Goal: Navigation & Orientation: Find specific page/section

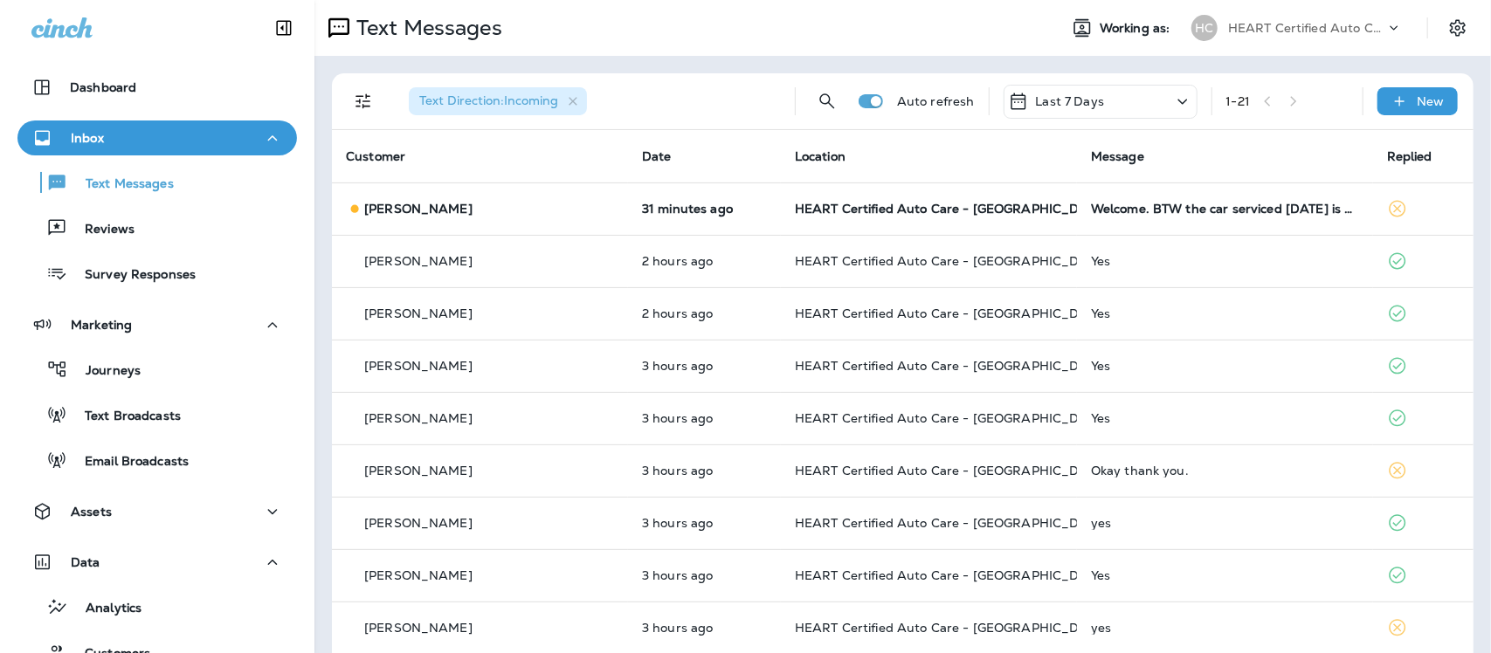
scroll to position [46, 0]
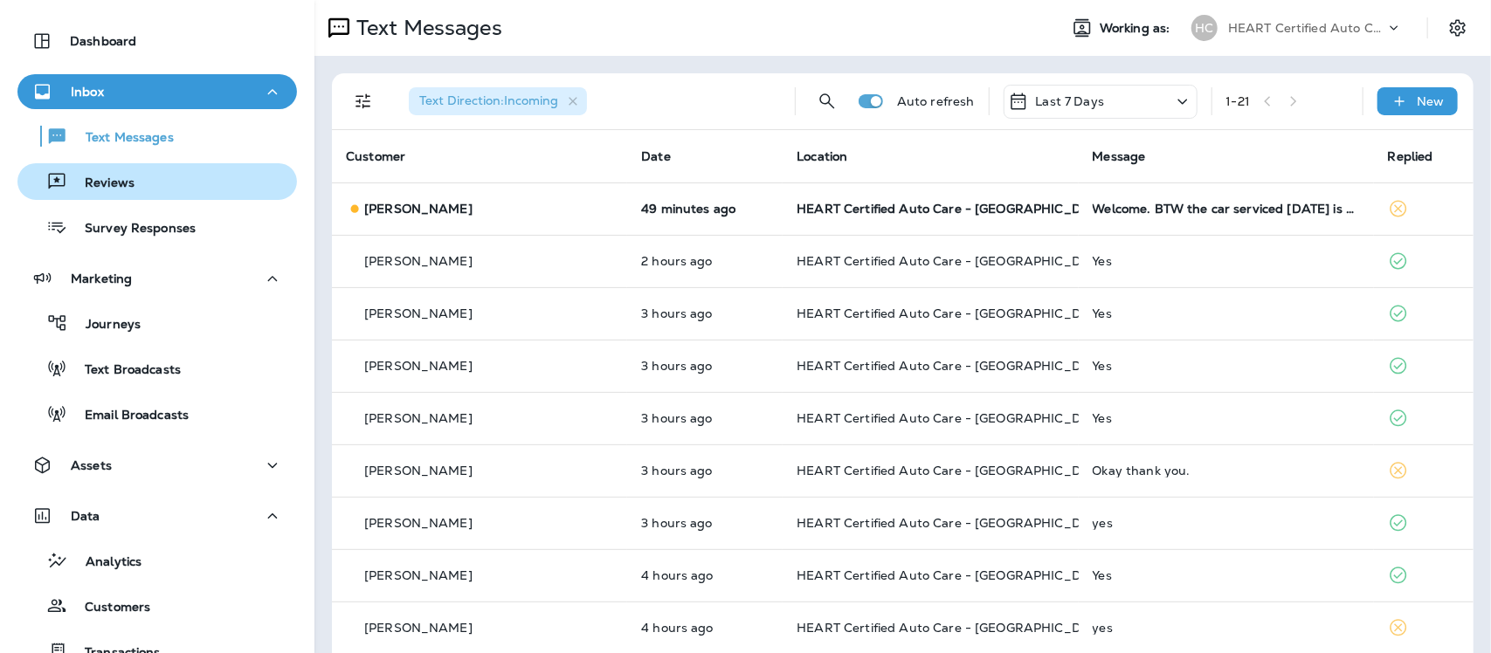
click at [134, 173] on div "Reviews" at bounding box center [157, 182] width 266 height 26
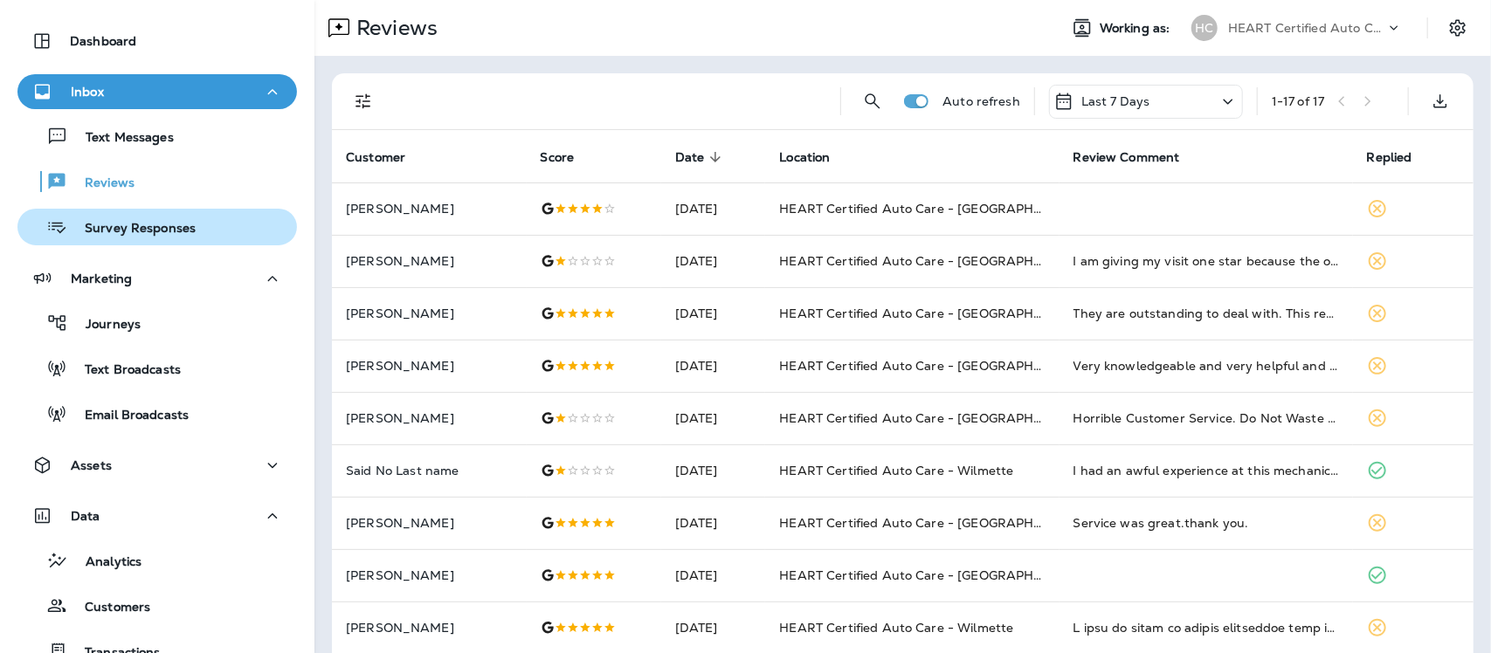
drag, startPoint x: 148, startPoint y: 220, endPoint x: 158, endPoint y: 221, distance: 9.6
click at [149, 221] on p "Survey Responses" at bounding box center [131, 229] width 128 height 17
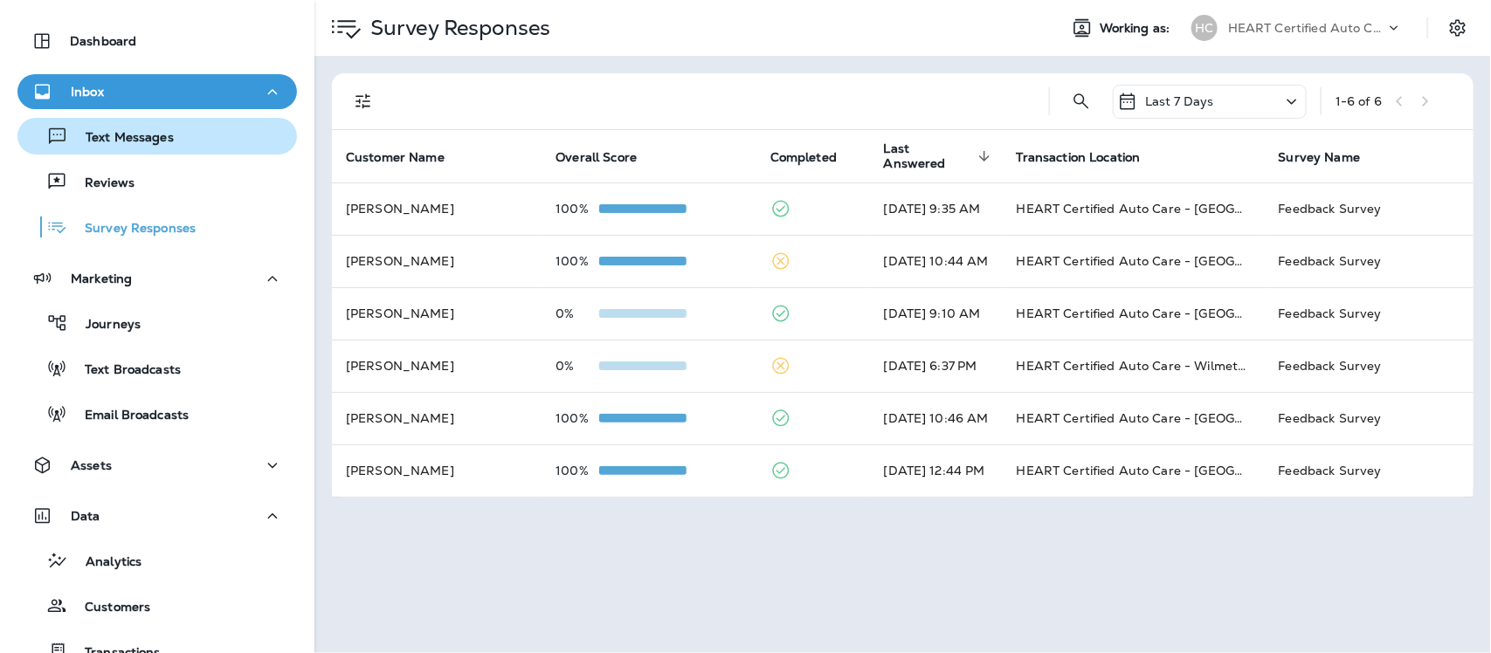
click at [119, 140] on p "Text Messages" at bounding box center [121, 138] width 106 height 17
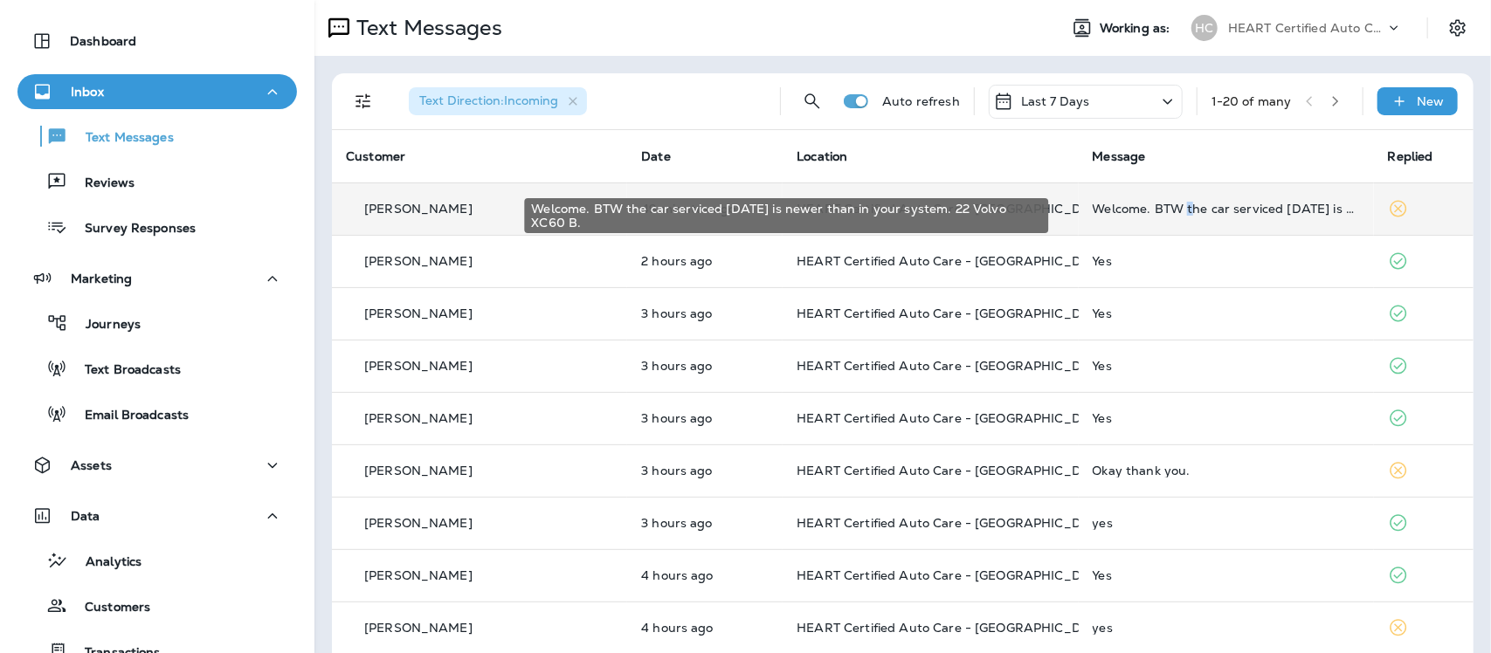
click at [1158, 203] on div "Welcome. BTW the car serviced [DATE] is newer than in your system. 22 Volvo XC6…" at bounding box center [1226, 209] width 267 height 14
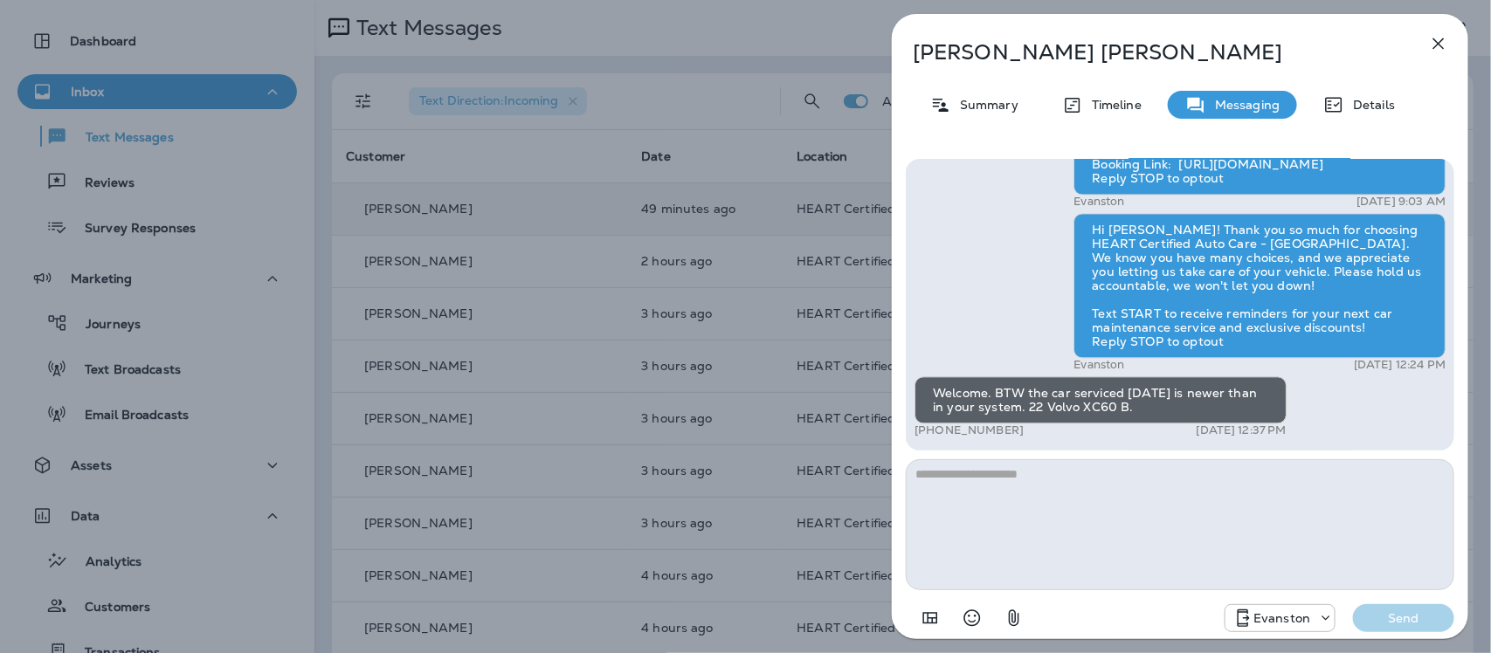
click at [1443, 41] on icon "button" at bounding box center [1438, 43] width 21 height 21
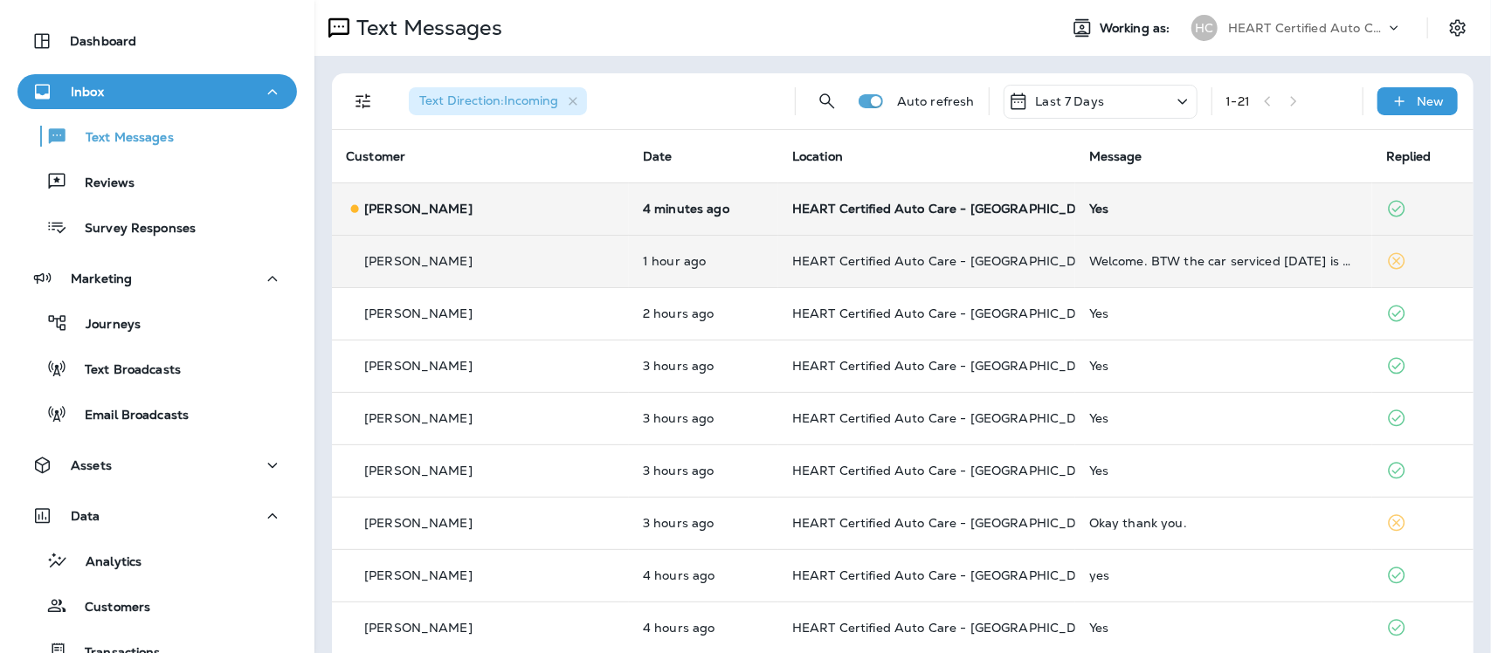
click at [1182, 268] on td "Welcome. BTW the car serviced [DATE] is newer than in your system. 22 Volvo XC6…" at bounding box center [1223, 261] width 297 height 52
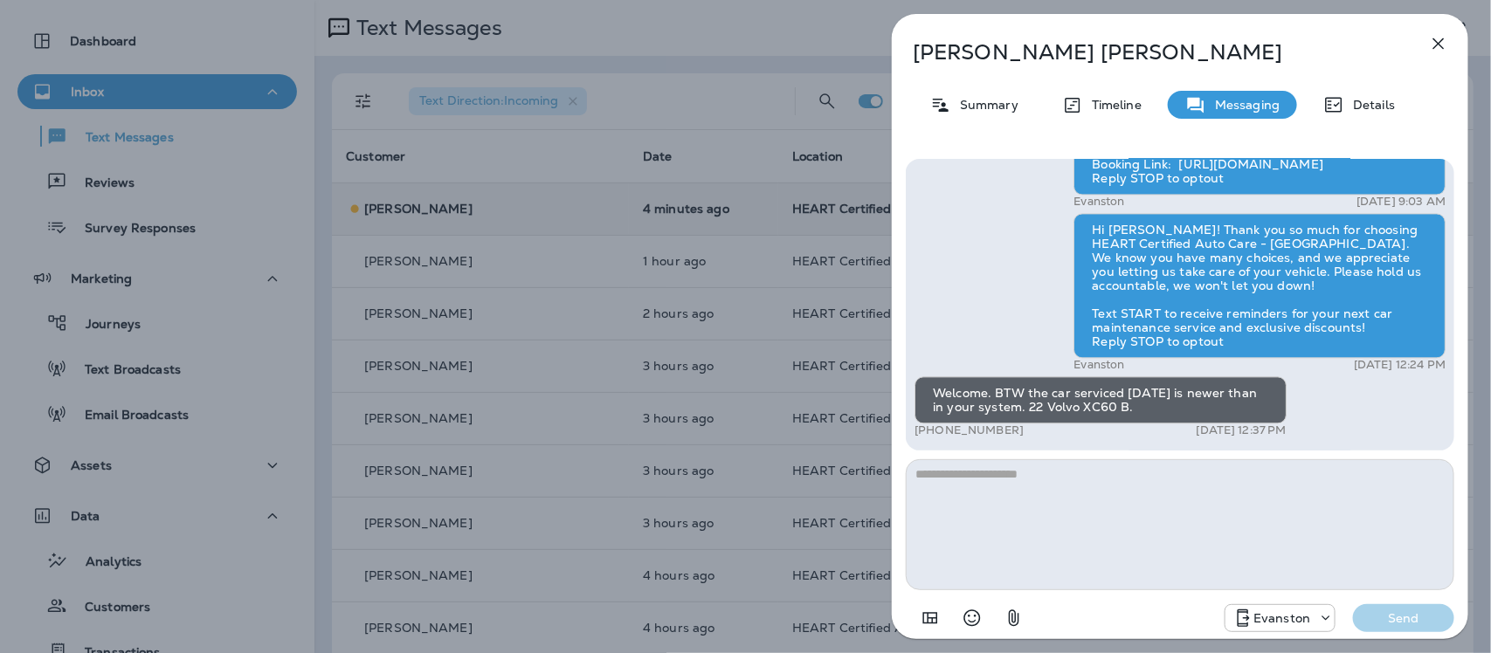
click at [1439, 48] on icon "button" at bounding box center [1438, 43] width 21 height 21
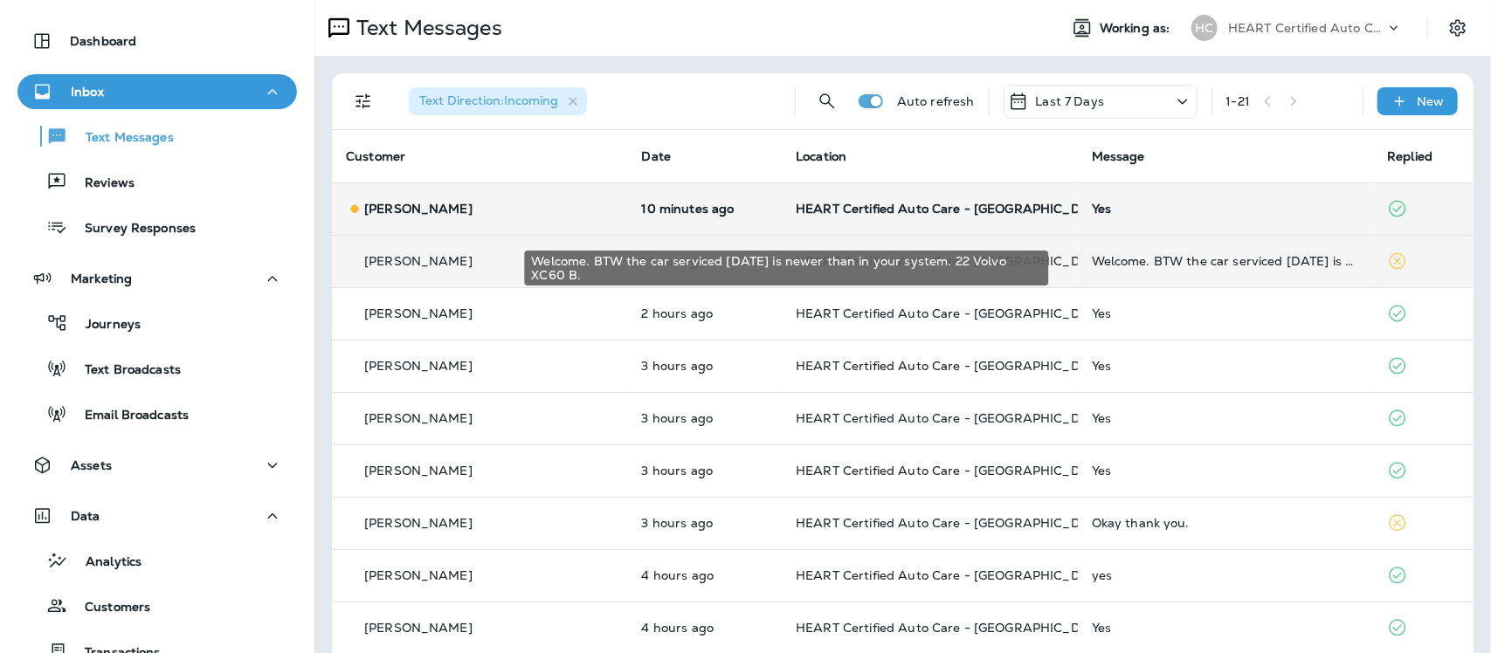
click at [1258, 266] on div "Welcome. BTW the car serviced [DATE] is newer than in your system. 22 Volvo XC6…" at bounding box center [1226, 261] width 268 height 14
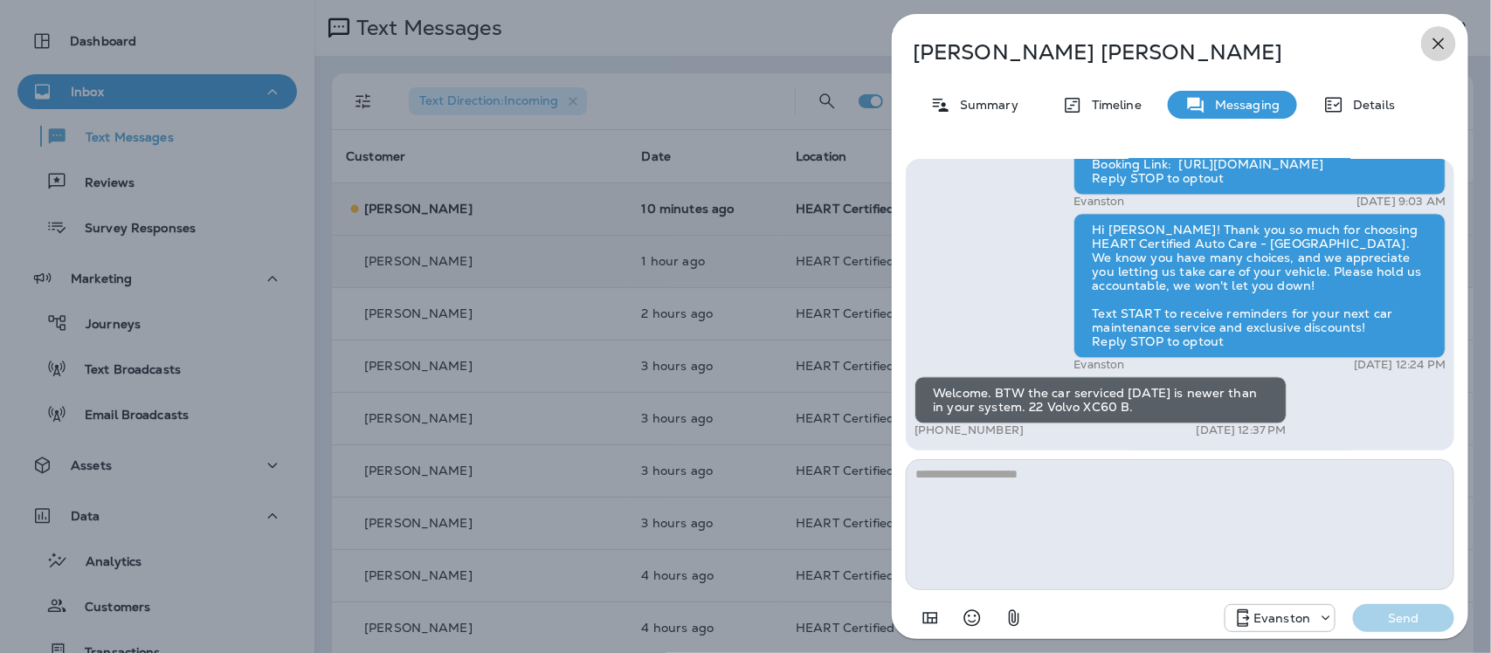
click at [1438, 48] on icon "button" at bounding box center [1438, 43] width 21 height 21
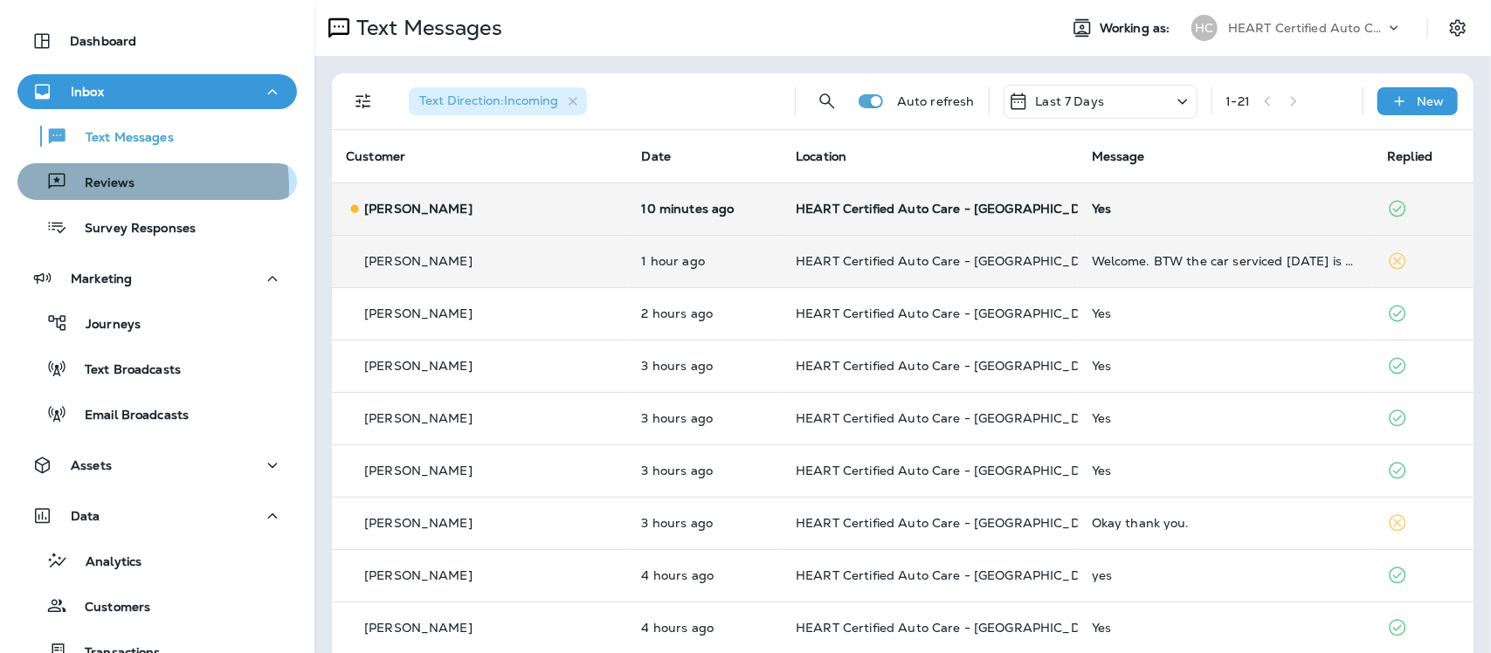
click at [121, 186] on p "Reviews" at bounding box center [100, 184] width 67 height 17
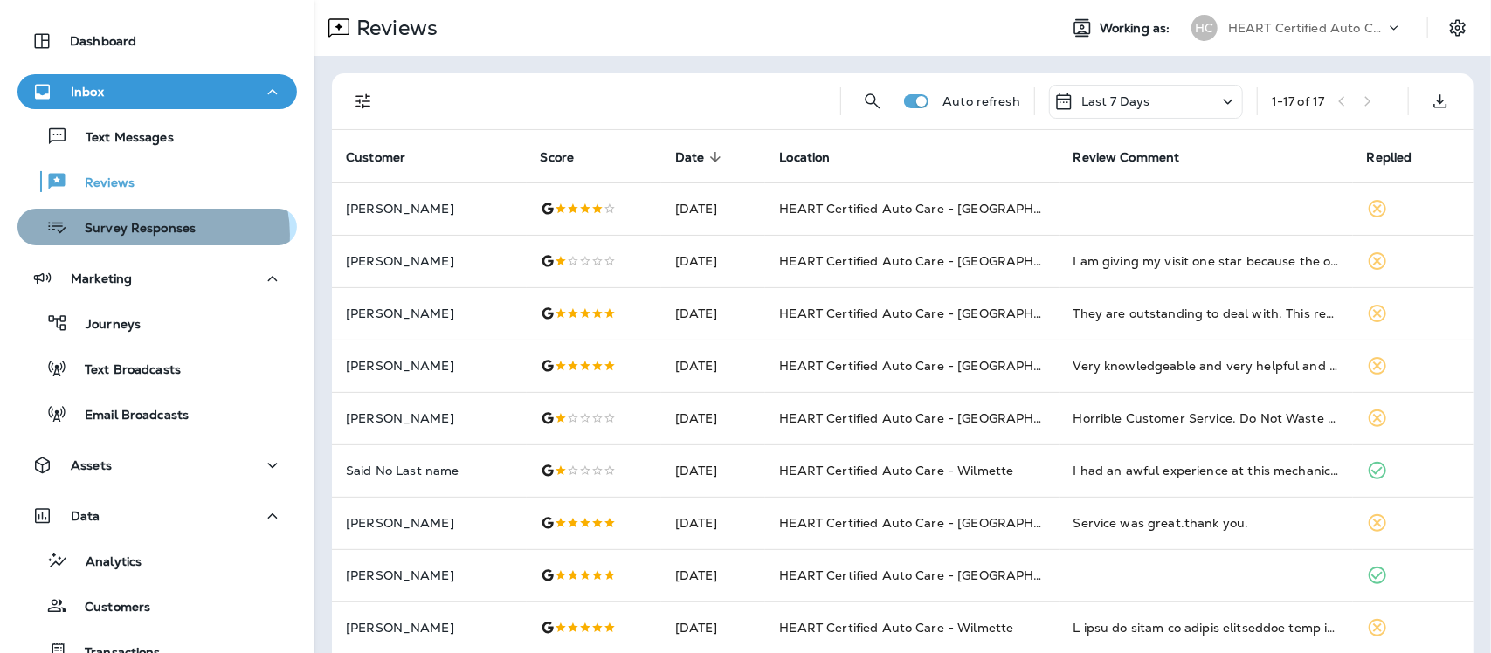
click at [150, 233] on p "Survey Responses" at bounding box center [131, 229] width 128 height 17
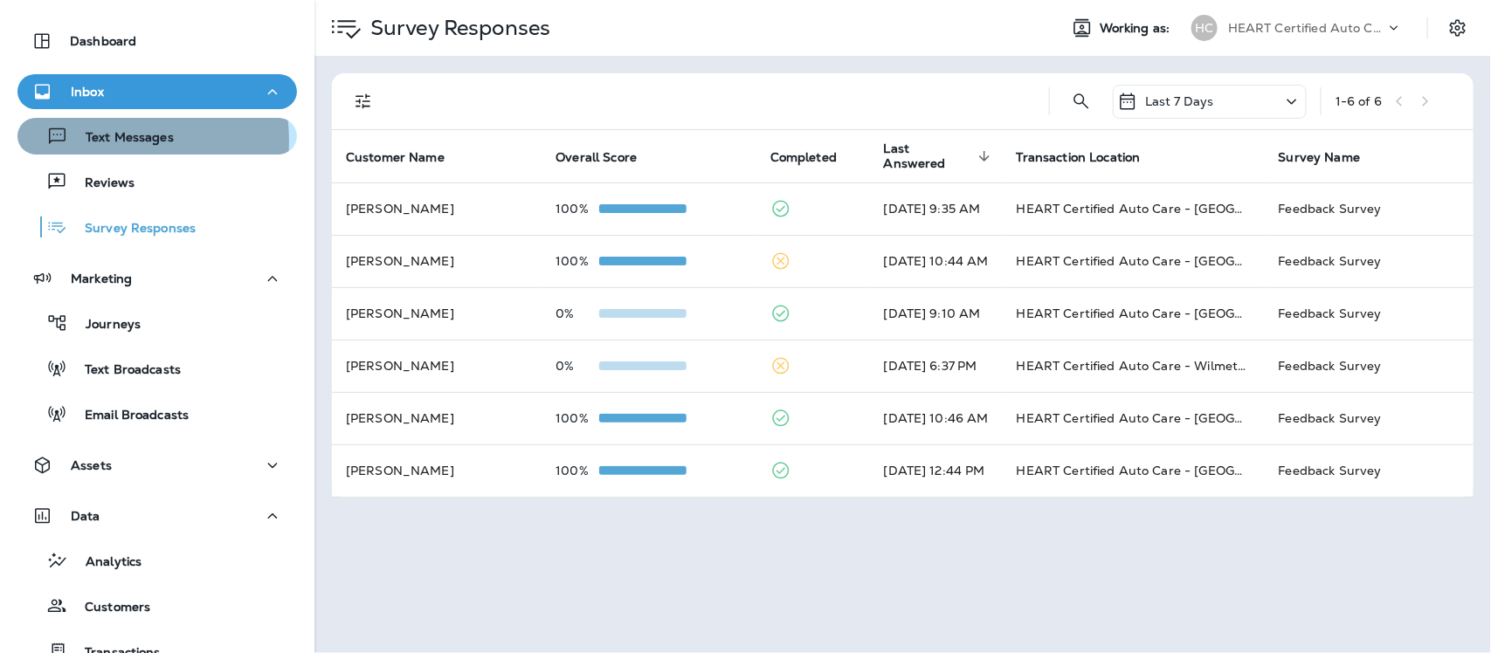
click at [107, 140] on p "Text Messages" at bounding box center [121, 138] width 106 height 17
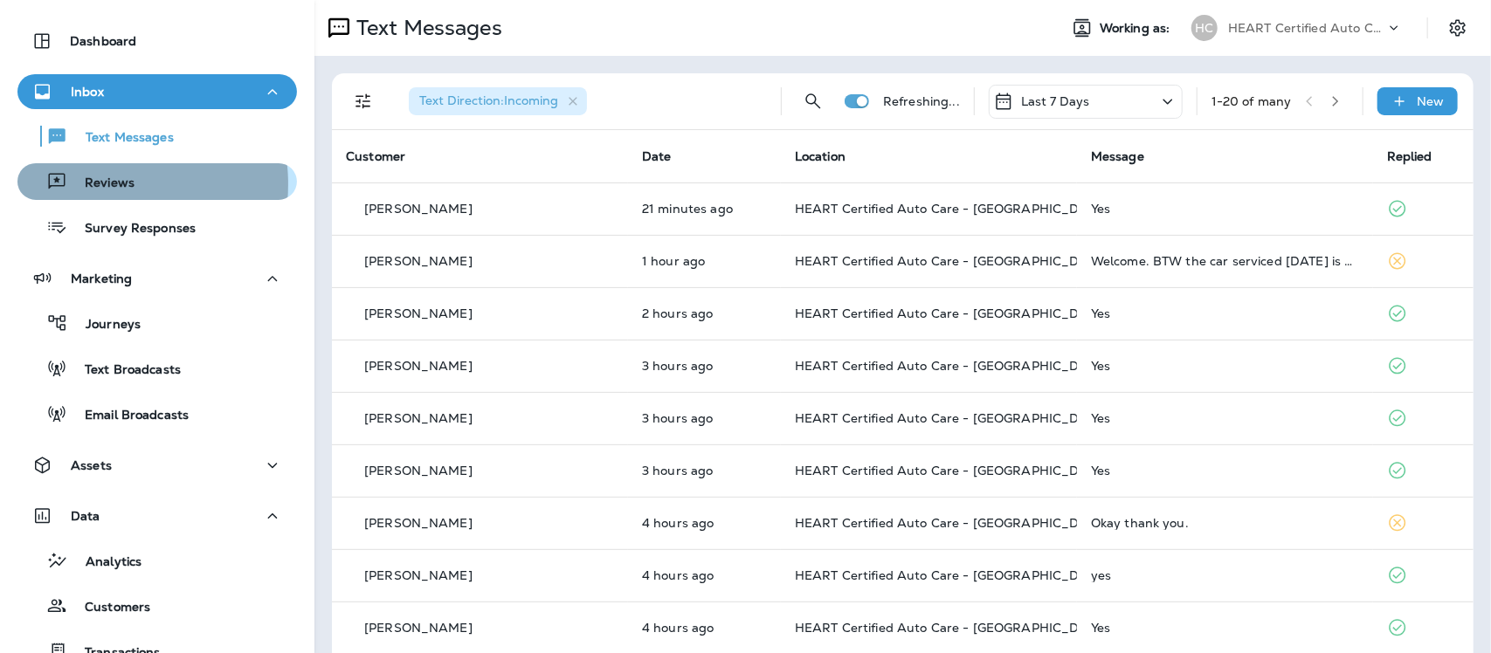
click at [93, 183] on p "Reviews" at bounding box center [100, 184] width 67 height 17
